Goal: Task Accomplishment & Management: Manage account settings

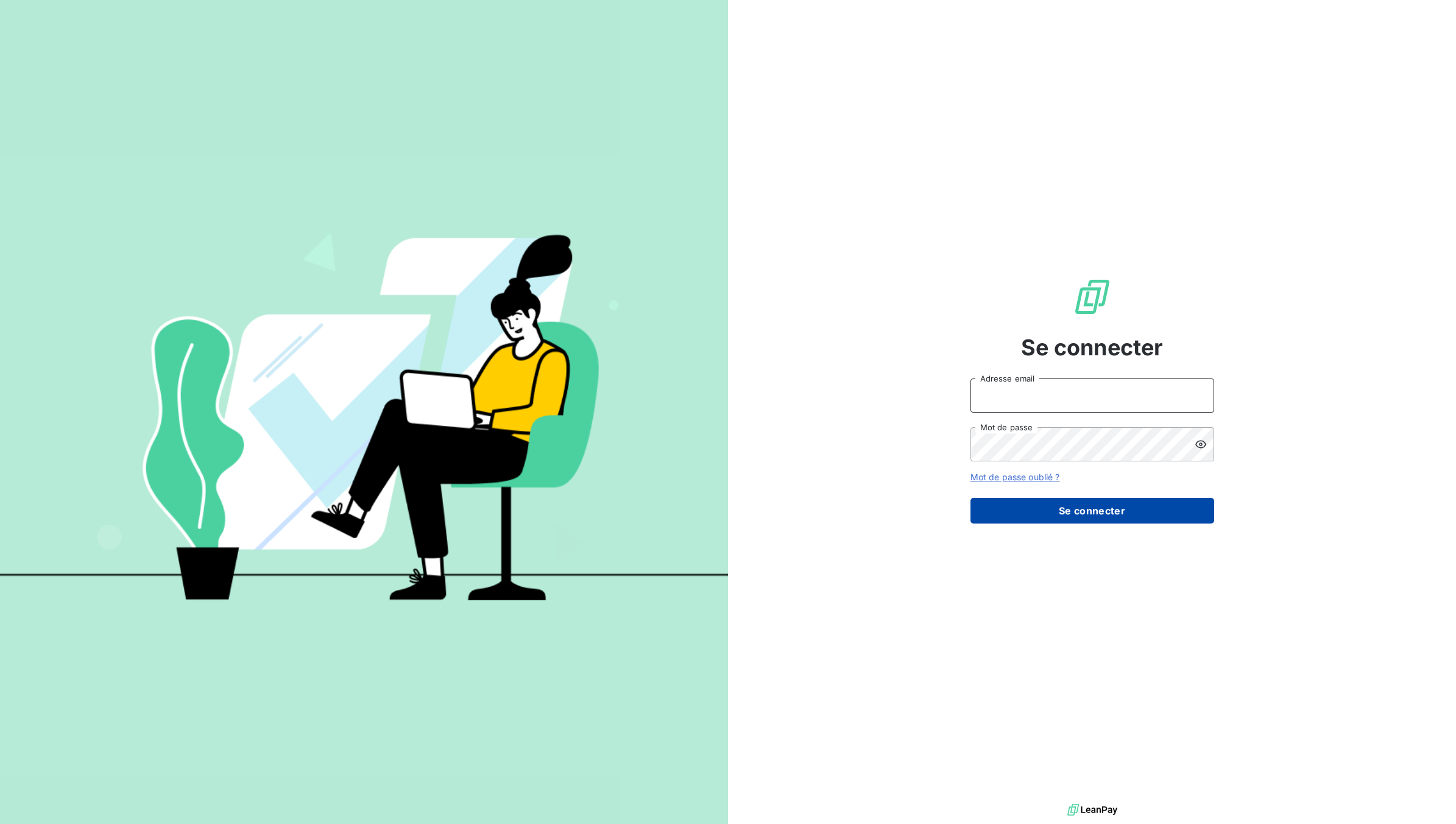
type input "[EMAIL_ADDRESS][DOMAIN_NAME]"
click at [1157, 508] on button "Se connecter" at bounding box center [1093, 510] width 244 height 26
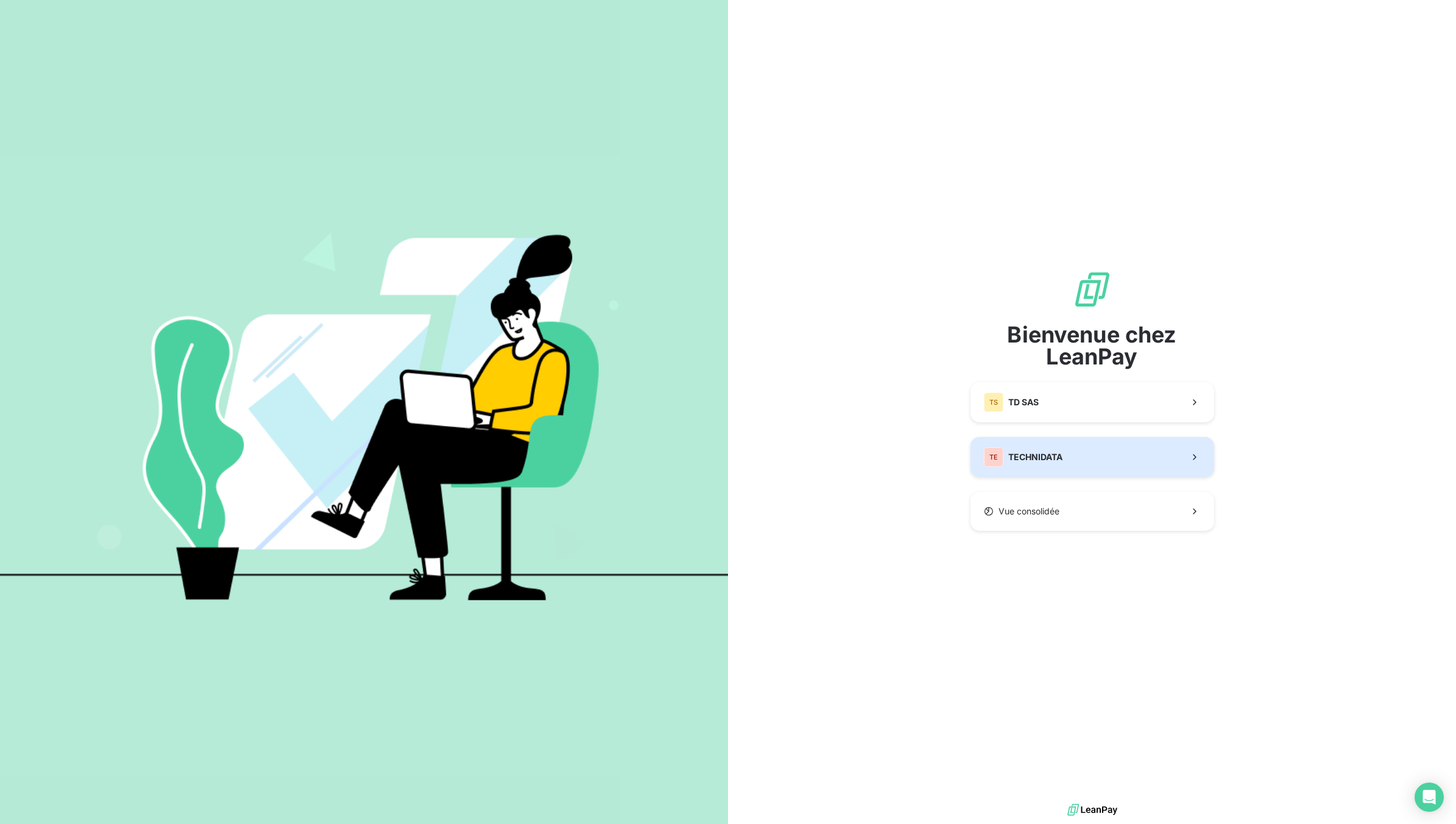
click at [1044, 451] on span "TECHNIDATA" at bounding box center [1035, 457] width 55 height 12
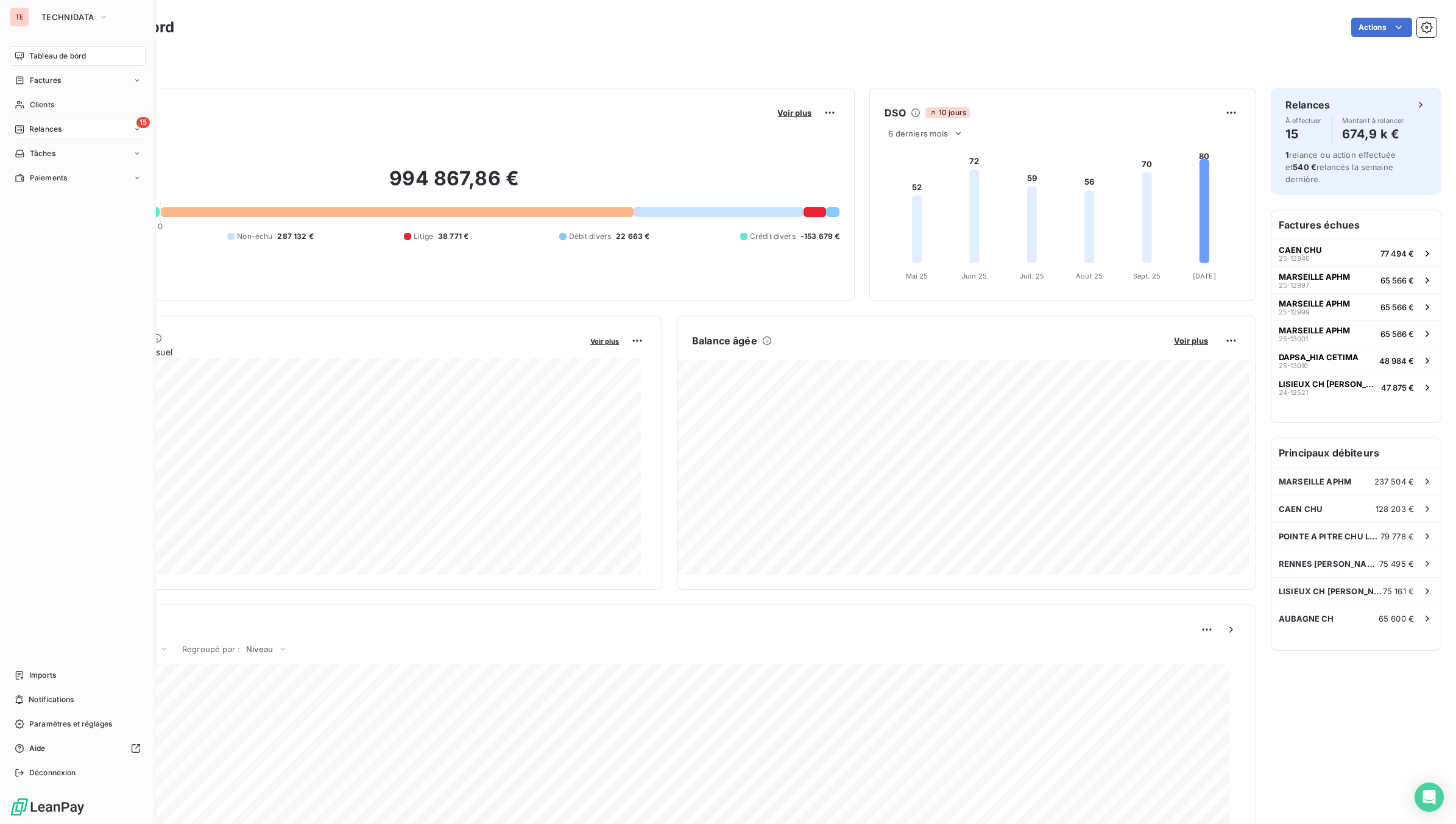
click at [53, 129] on span "Relances" at bounding box center [45, 129] width 32 height 11
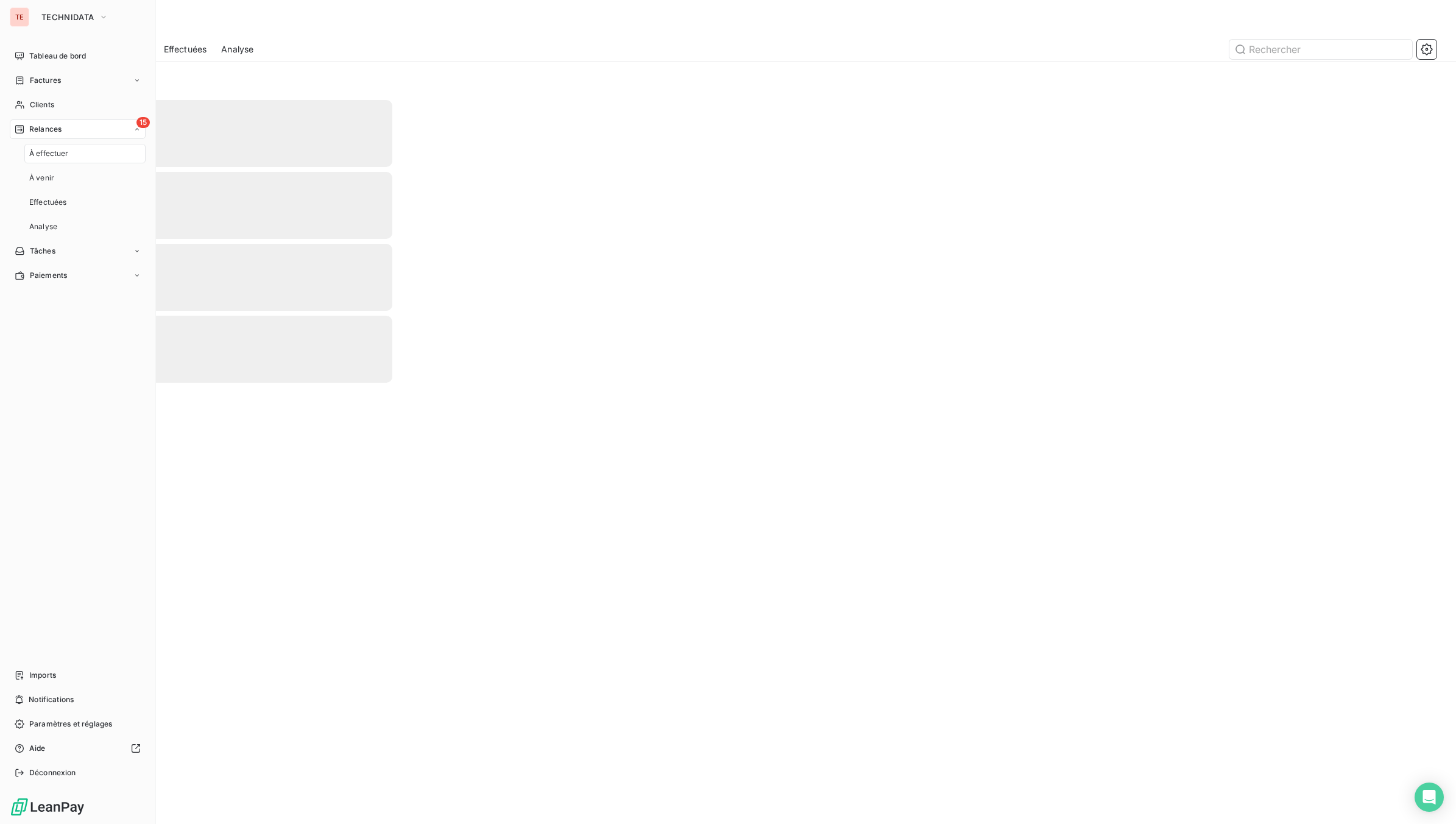
click at [53, 129] on span "Relances" at bounding box center [45, 129] width 32 height 11
